Goal: Navigation & Orientation: Find specific page/section

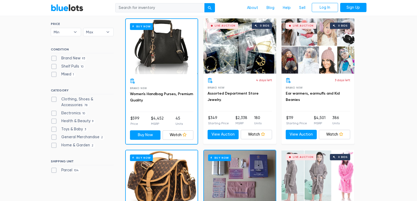
scroll to position [132, 0]
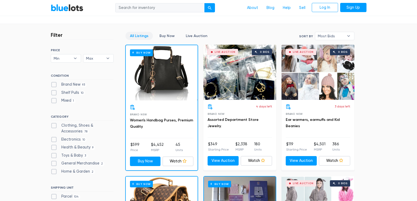
drag, startPoint x: 55, startPoint y: 125, endPoint x: 60, endPoint y: 127, distance: 5.1
click at [56, 125] on label "Clothing, Shoes & Accessories 78" at bounding box center [82, 128] width 63 height 11
click at [54, 125] on Accessories"] "Clothing, Shoes & Accessories 78" at bounding box center [52, 124] width 3 height 3
checkbox Accessories"] "true"
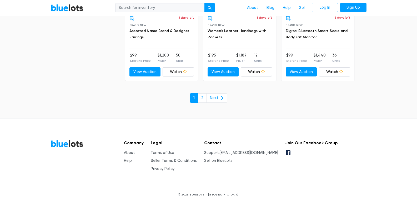
scroll to position [2312, 0]
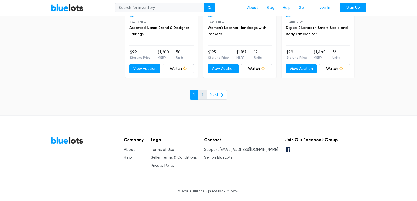
click at [204, 96] on link "2" at bounding box center [202, 94] width 9 height 9
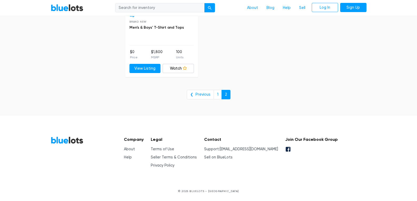
scroll to position [1509, 0]
